Goal: Transaction & Acquisition: Purchase product/service

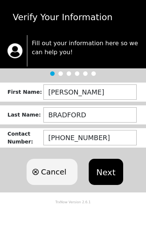
click at [109, 171] on button "Next" at bounding box center [105, 172] width 34 height 26
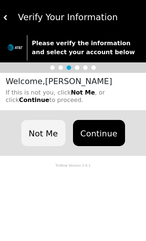
click at [103, 134] on button "Continue" at bounding box center [99, 133] width 52 height 26
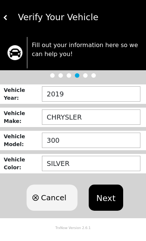
click at [111, 197] on button "Next" at bounding box center [105, 197] width 34 height 26
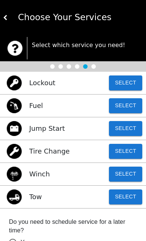
click at [132, 77] on button "Select" at bounding box center [125, 82] width 33 height 15
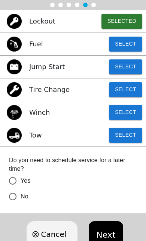
scroll to position [88, 0]
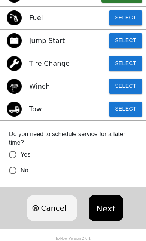
click at [107, 206] on button "Next" at bounding box center [105, 208] width 34 height 26
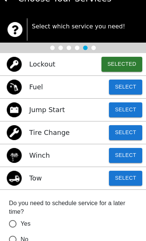
scroll to position [19, 0]
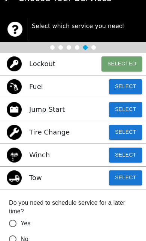
click at [125, 63] on button "Selected" at bounding box center [121, 63] width 41 height 15
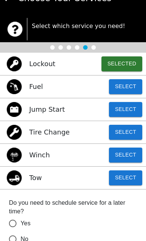
scroll to position [51, 0]
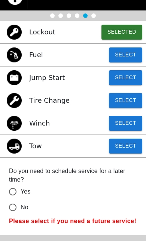
click at [14, 211] on input "No" at bounding box center [13, 207] width 16 height 16
radio input "false"
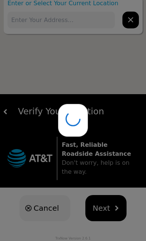
scroll to position [12, 0]
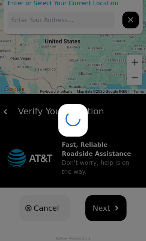
type input "611 Huckleberry Ln, Hoover, AL 35226, USA"
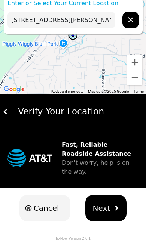
click at [106, 207] on span "Next" at bounding box center [102, 207] width 18 height 11
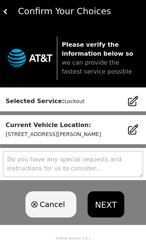
scroll to position [6, 0]
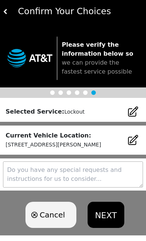
click at [112, 217] on button "NEXT" at bounding box center [105, 215] width 37 height 26
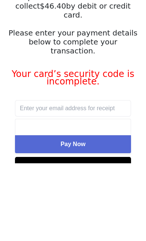
scroll to position [78, 0]
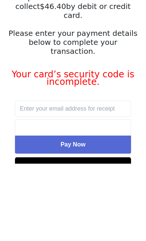
click at [97, 213] on button "Pay Now" at bounding box center [73, 222] width 116 height 18
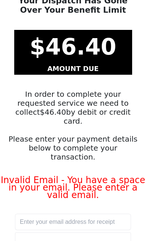
click at [55, 214] on input "text" at bounding box center [73, 222] width 116 height 16
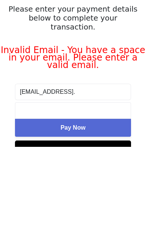
click at [100, 213] on button "Pay Now" at bounding box center [73, 222] width 116 height 18
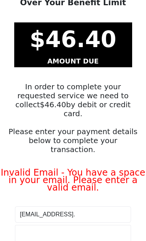
click at [100, 206] on input "joeanna1958.j@yahoo." at bounding box center [73, 214] width 116 height 16
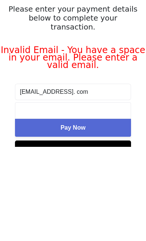
click at [102, 213] on button "Pay Now" at bounding box center [73, 222] width 116 height 18
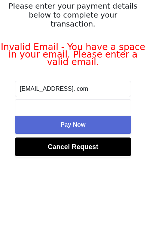
scroll to position [79, 0]
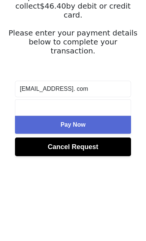
click at [105, 193] on button "Pay Now" at bounding box center [73, 202] width 116 height 18
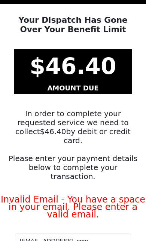
click at [113, 233] on input "joeanna1958.j@yahoo. com" at bounding box center [73, 241] width 116 height 16
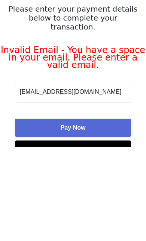
click at [93, 213] on button "Pay Now" at bounding box center [73, 222] width 116 height 18
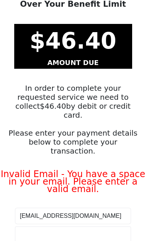
scroll to position [43, 0]
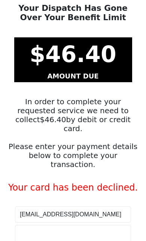
click at [130, 184] on div "Your card has been declined." at bounding box center [73, 187] width 146 height 7
click at [63, 206] on input "joeanna1958.j@yahoi.com" at bounding box center [73, 214] width 116 height 16
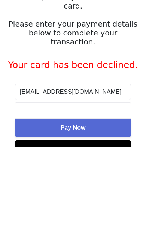
click at [114, 178] on input "joeanna1958.j@yahoi.com" at bounding box center [73, 186] width 116 height 16
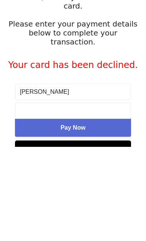
type input "jo"
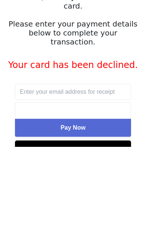
scroll to position [0, 0]
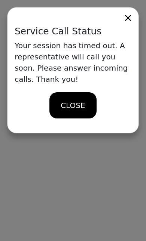
click at [127, 17] on icon at bounding box center [128, 18] width 6 height 6
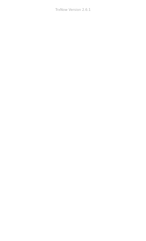
click at [86, 122] on body "TrxNow Version 2.6.1 Fast, Reliable Roadside Assistance Don't worry, help is on…" at bounding box center [73, 120] width 146 height 241
click at [84, 98] on body "TrxNow Version 2.6.1 Fast, Reliable Roadside Assistance Don't worry, help is on…" at bounding box center [73, 120] width 146 height 241
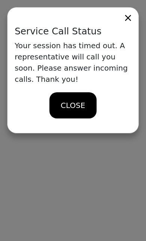
click at [132, 19] on icon at bounding box center [127, 18] width 10 height 10
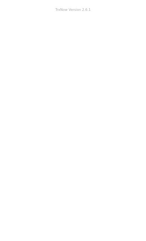
click at [108, 118] on body "TrxNow Version 2.6.1 Fast, Reliable Roadside Assistance Don't worry, help is on…" at bounding box center [73, 120] width 146 height 241
click at [90, 111] on body "TrxNow Version 2.6.1 Fast, Reliable Roadside Assistance Don't worry, help is on…" at bounding box center [73, 120] width 146 height 241
click at [100, 73] on body "TrxNow Version 2.6.1 Fast, Reliable Roadside Assistance Don't worry, help is on…" at bounding box center [73, 120] width 146 height 241
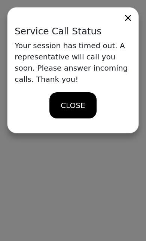
click at [77, 108] on span "CLOSE" at bounding box center [72, 105] width 24 height 11
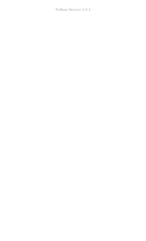
click at [143, 226] on body "TrxNow Version 2.6.1 Fast, Reliable Roadside Assistance Don't worry, help is on…" at bounding box center [73, 120] width 146 height 241
